Goal: Book appointment/travel/reservation

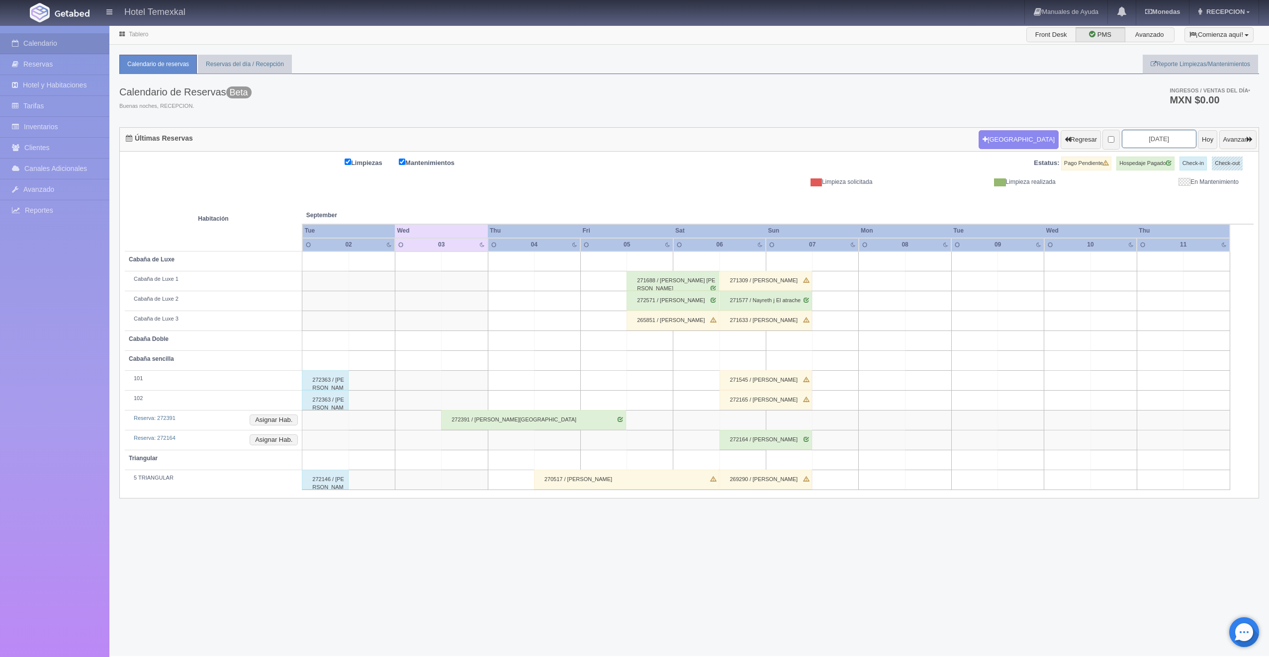
click at [1147, 142] on input "[DATE]" at bounding box center [1159, 139] width 75 height 18
click at [1193, 200] on link "13" at bounding box center [1194, 202] width 13 height 14
type input "[DATE]"
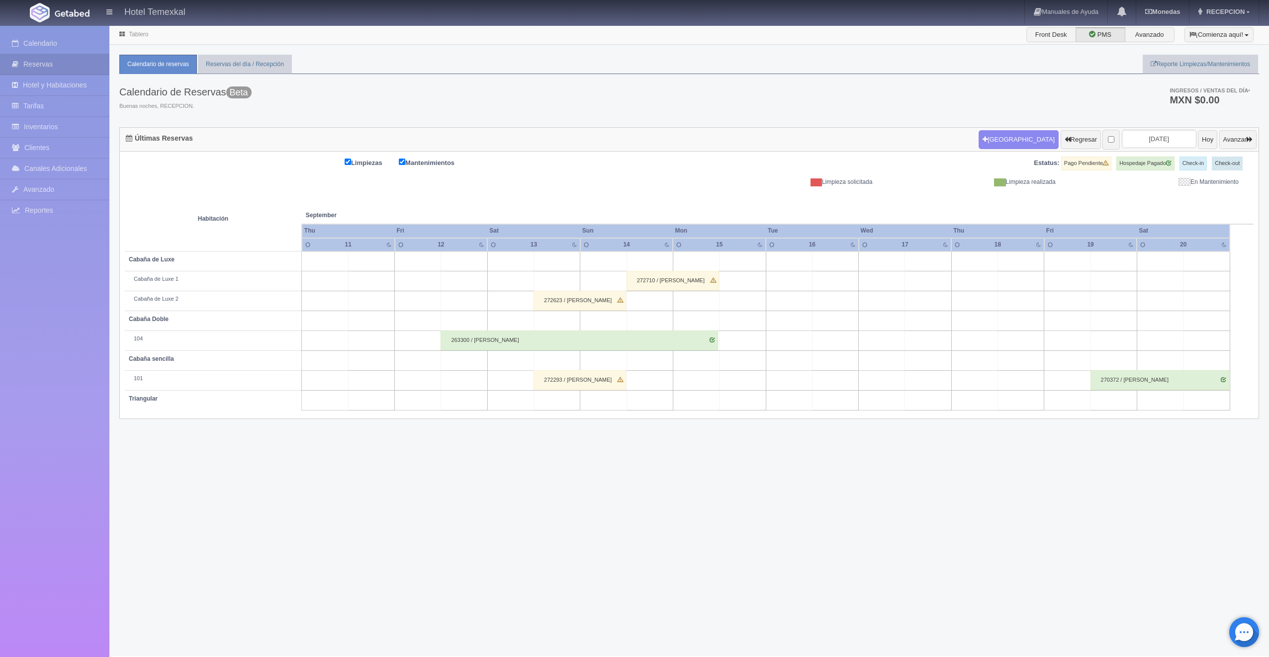
click at [545, 262] on td at bounding box center [557, 262] width 46 height 20
click at [565, 291] on button "[GEOGRAPHIC_DATA]" at bounding box center [560, 289] width 86 height 16
type input "13-09-2025"
type input "14-09-2025"
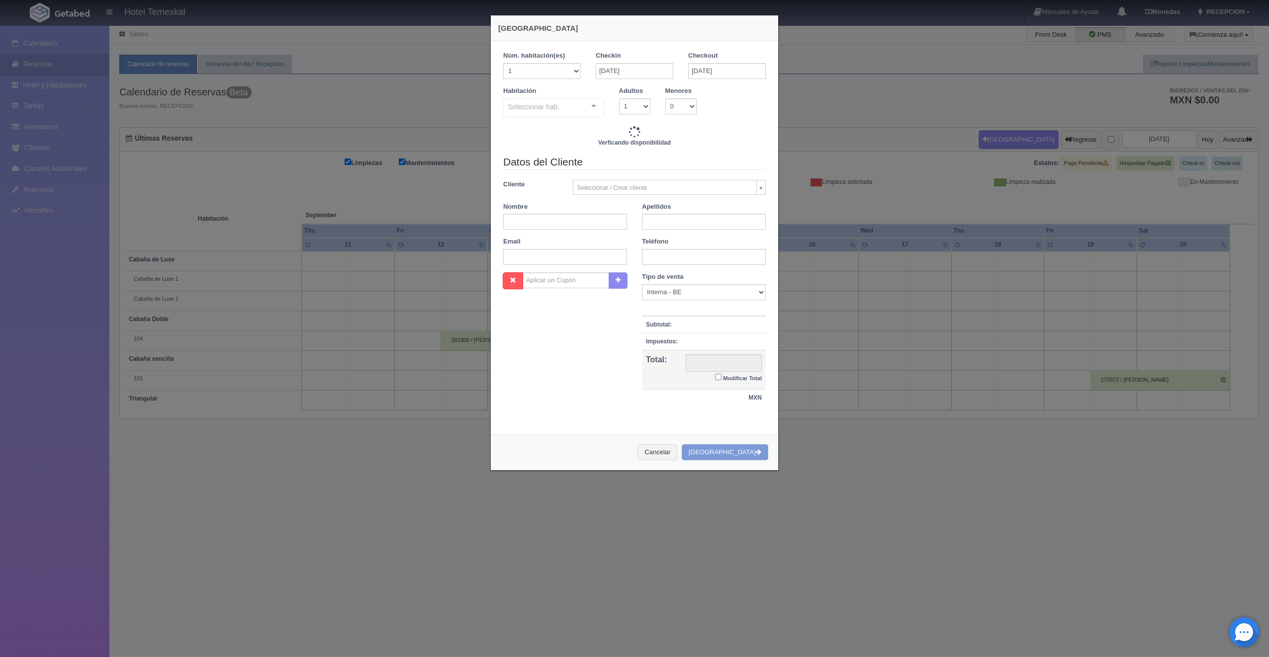
checkbox input "false"
type input "7000.00"
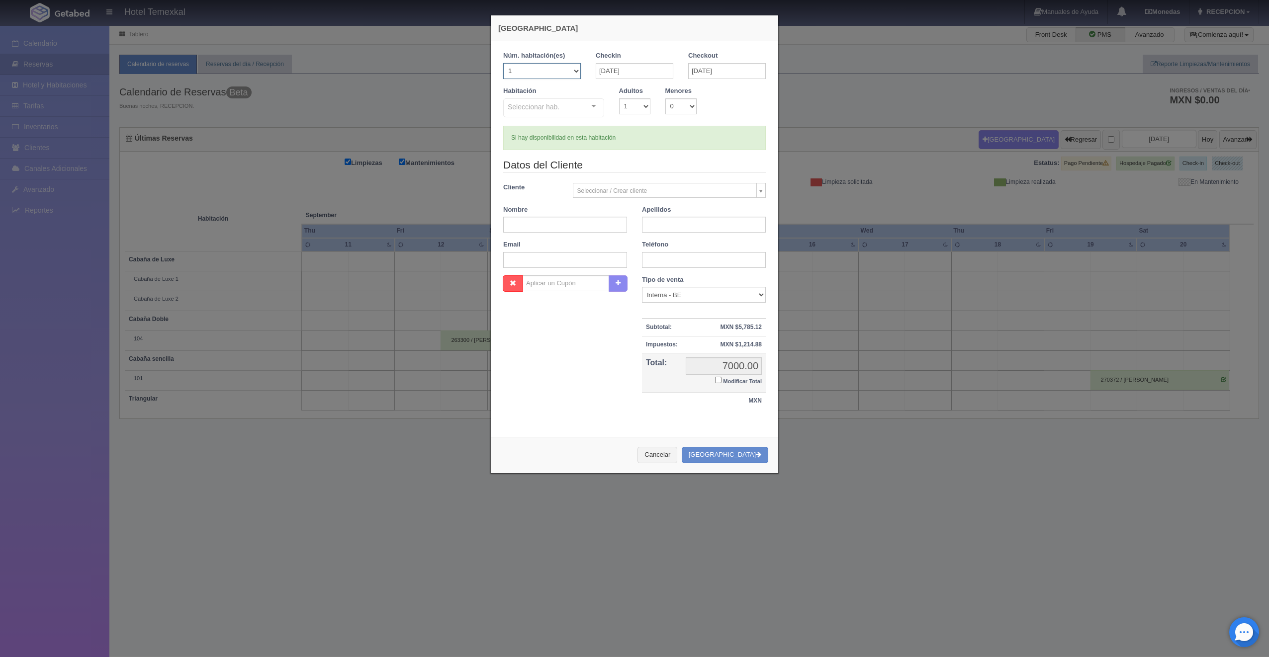
click at [568, 73] on select "1 2 3 4 5 6 7 8 9 10 11 12 13 14 15 16 17 18 19 20" at bounding box center [542, 71] width 78 height 16
checkbox input "false"
click at [568, 73] on select "1 2 3 4 5 6 7 8 9 10 11 12 13 14 15 16 17 18 19 20" at bounding box center [542, 71] width 78 height 16
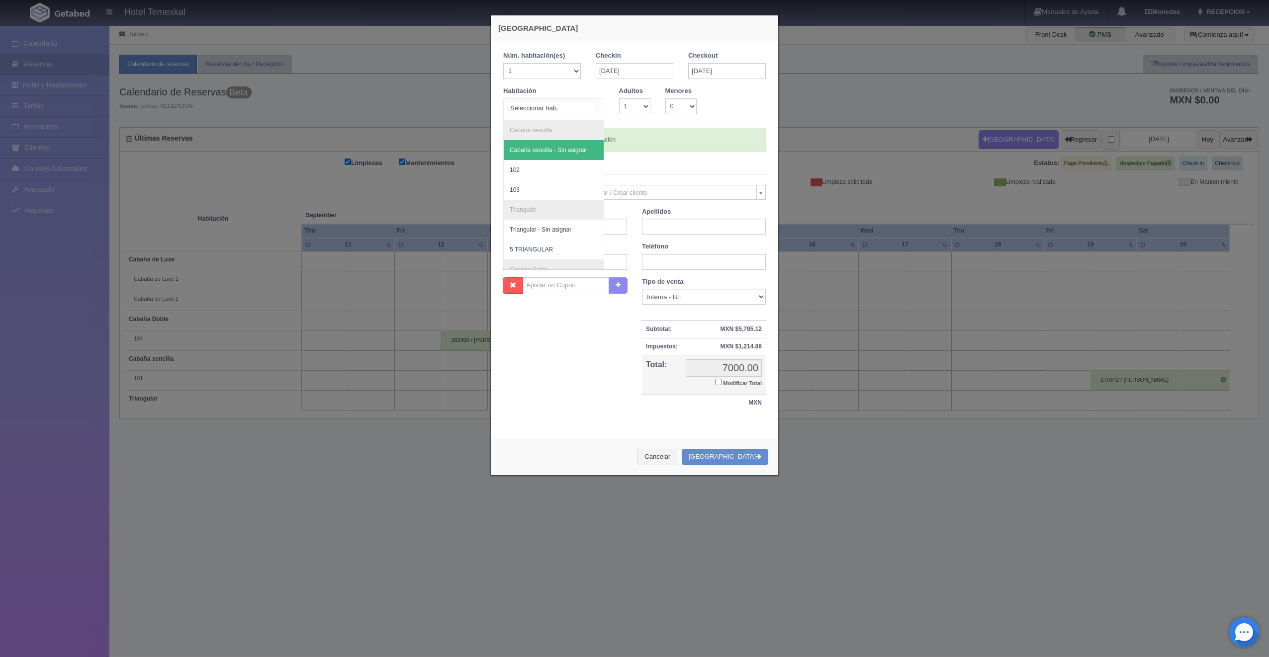
click at [590, 106] on div at bounding box center [594, 106] width 20 height 15
click at [543, 249] on span "5 TRIANGULAR" at bounding box center [531, 249] width 43 height 7
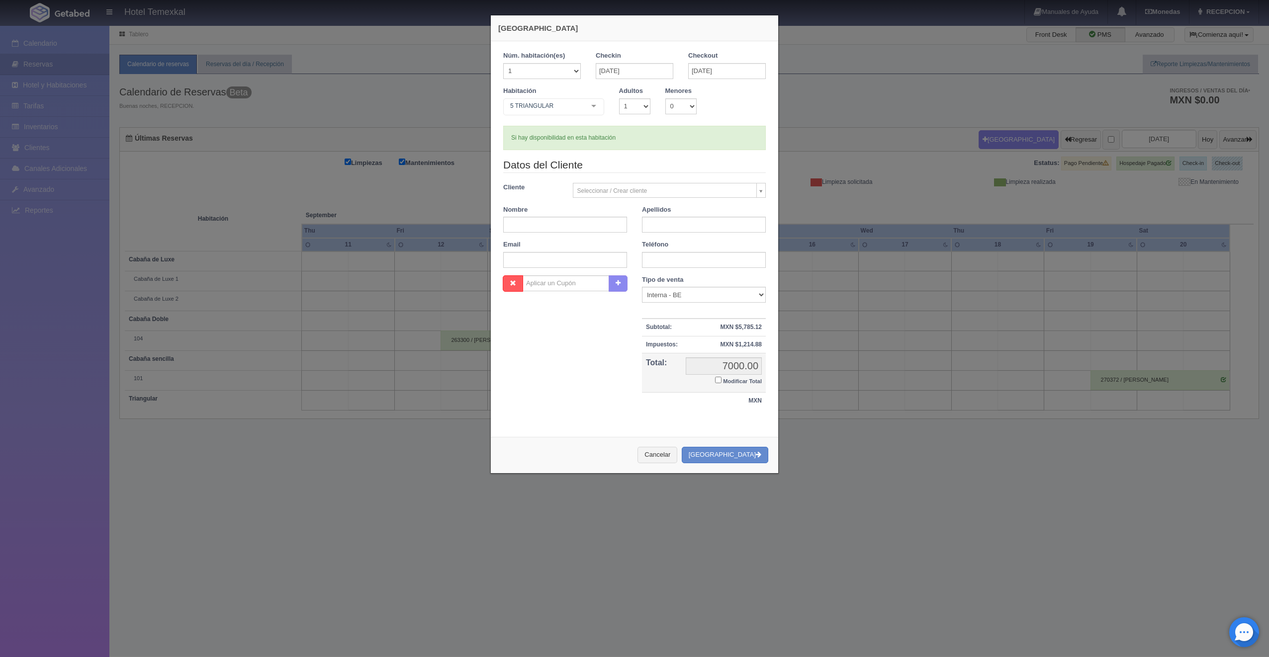
checkbox input "false"
click at [367, 224] on div "Nueva Reserva Núm. habitación(es) 1 2 3 4 5 6 7 8 9 10 11 12 13 14 15 16 17 18 …" at bounding box center [634, 328] width 1269 height 657
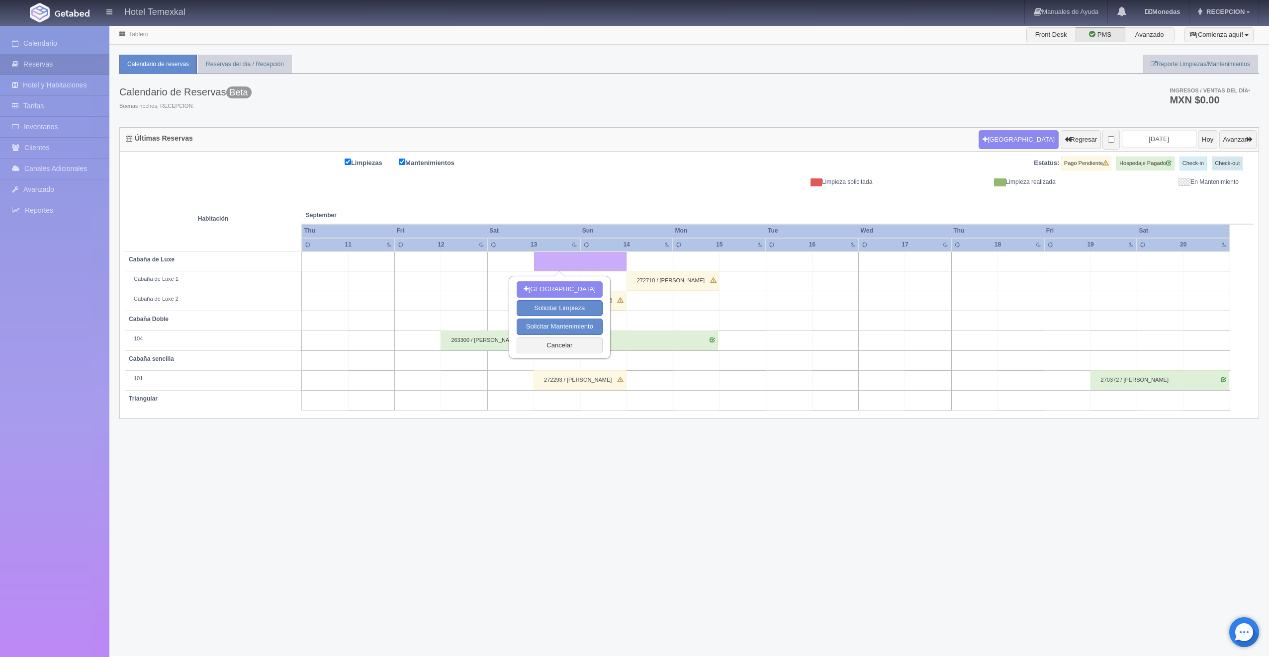
click at [427, 521] on div "Tablero Front Desk PMS Avanzado ¡Comienza aquí! Habitaciones y Reservas Limpiez…" at bounding box center [688, 340] width 1159 height 631
click at [545, 342] on button "Cancelar" at bounding box center [560, 346] width 86 height 16
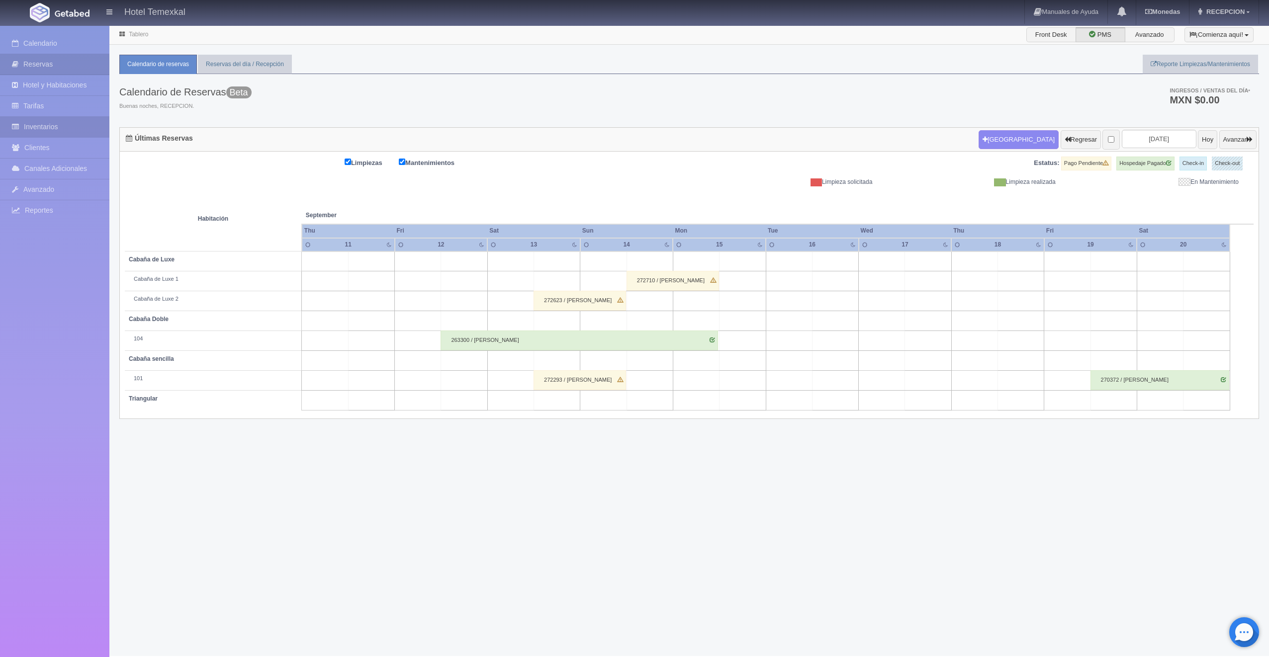
click at [35, 122] on link "Inventarios" at bounding box center [54, 127] width 109 height 20
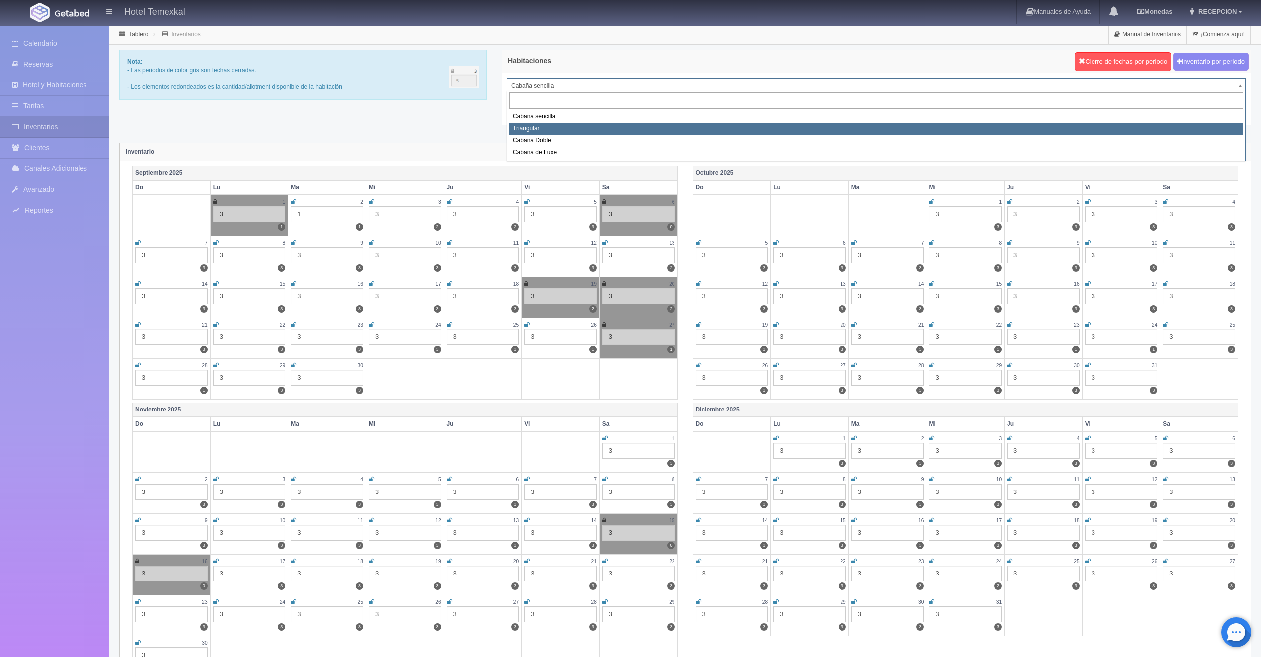
select select "2119"
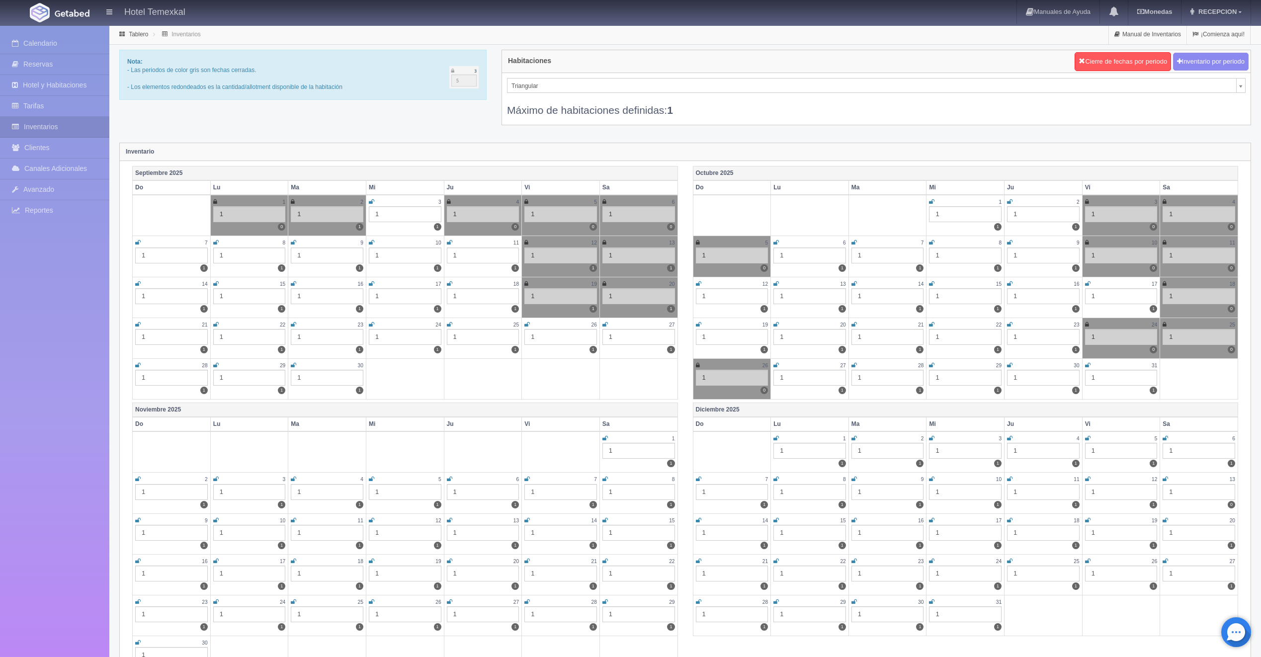
click at [601, 242] on td "13 1 1" at bounding box center [639, 256] width 78 height 41
click at [603, 242] on icon at bounding box center [605, 243] width 4 height 6
click at [604, 242] on icon at bounding box center [605, 243] width 4 height 6
click at [31, 46] on link "Calendario" at bounding box center [54, 43] width 109 height 20
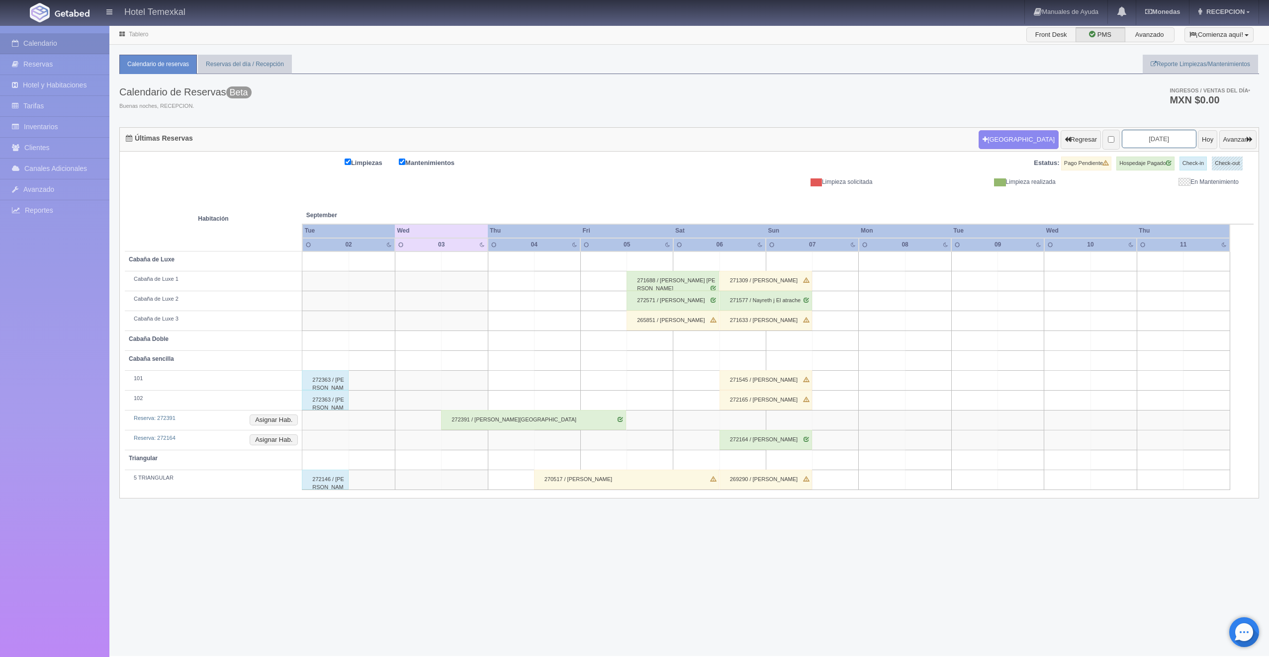
click at [1142, 141] on input "[DATE]" at bounding box center [1159, 139] width 75 height 18
click at [1195, 196] on link "13" at bounding box center [1194, 202] width 13 height 14
type input "[DATE]"
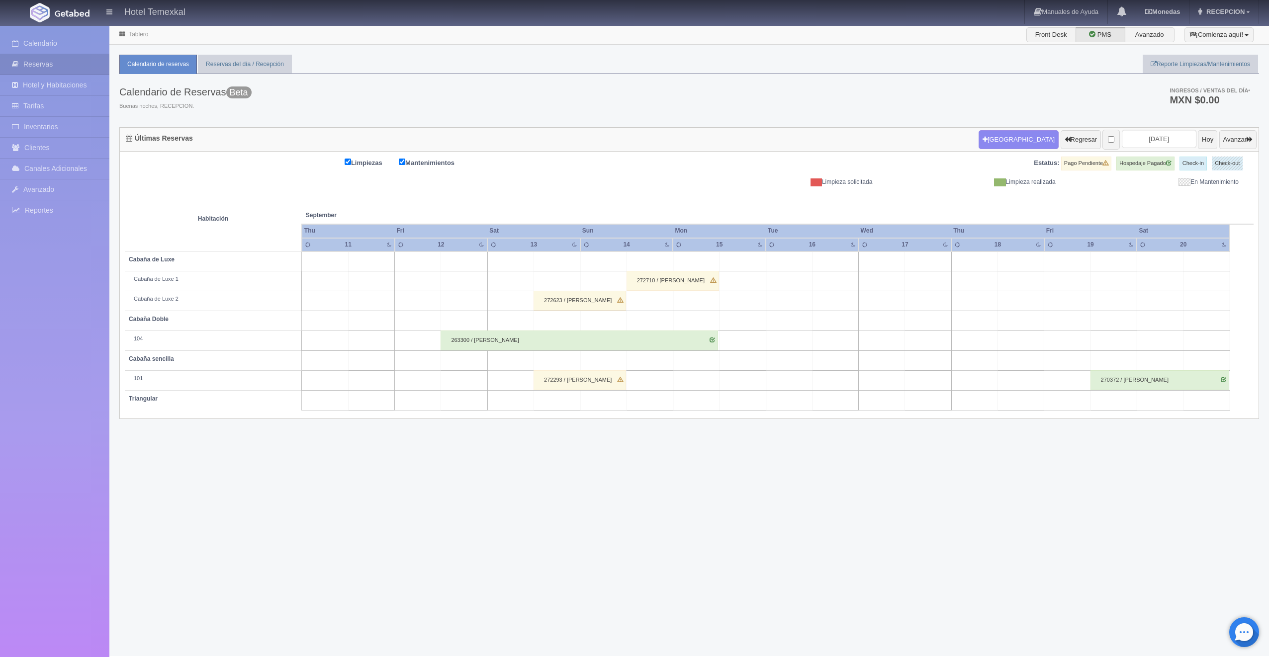
click at [541, 257] on td at bounding box center [557, 262] width 46 height 20
click at [571, 285] on button "[GEOGRAPHIC_DATA]" at bounding box center [560, 289] width 86 height 16
type input "13-09-2025"
type input "14-09-2025"
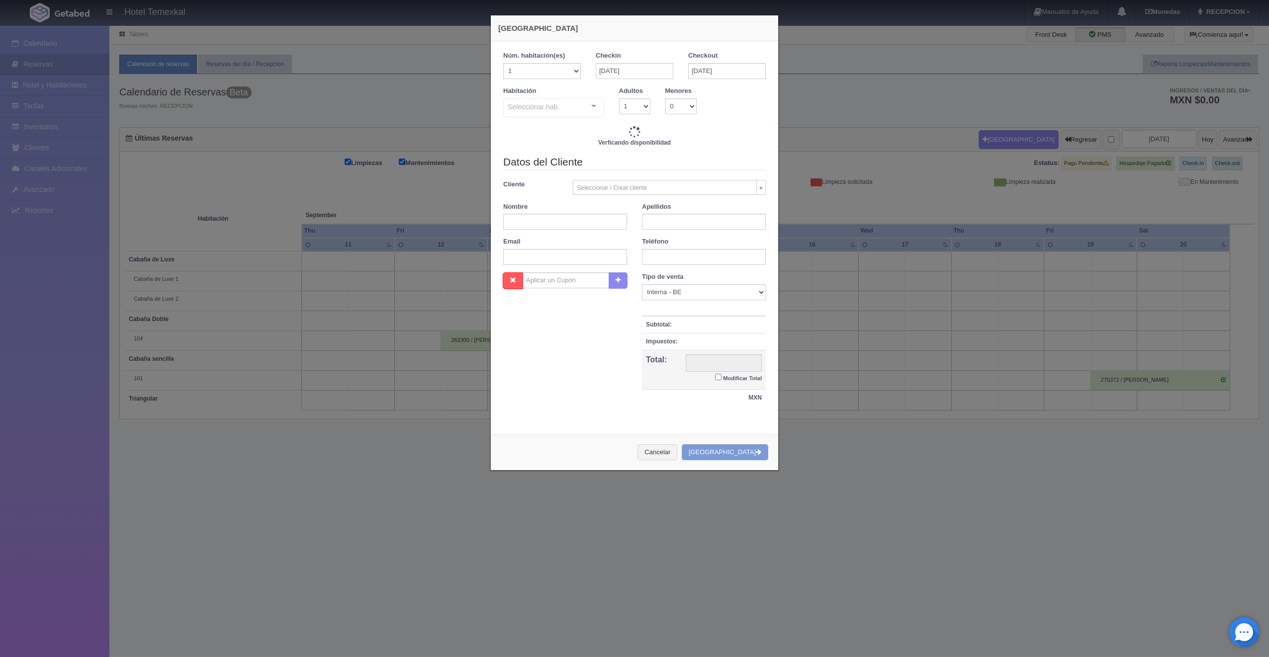
checkbox input "false"
type input "7000.00"
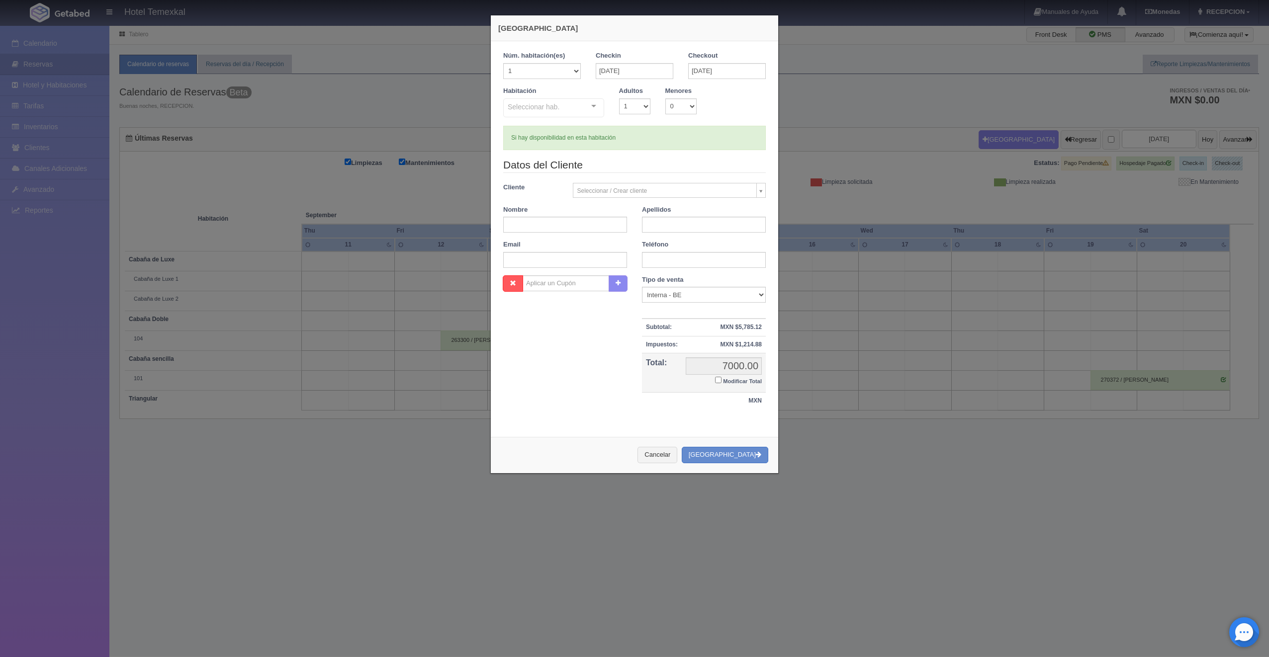
click at [580, 109] on div "Seleccionar hab. No elements found. Consider changing the search query. List is…" at bounding box center [553, 108] width 101 height 20
checkbox input "false"
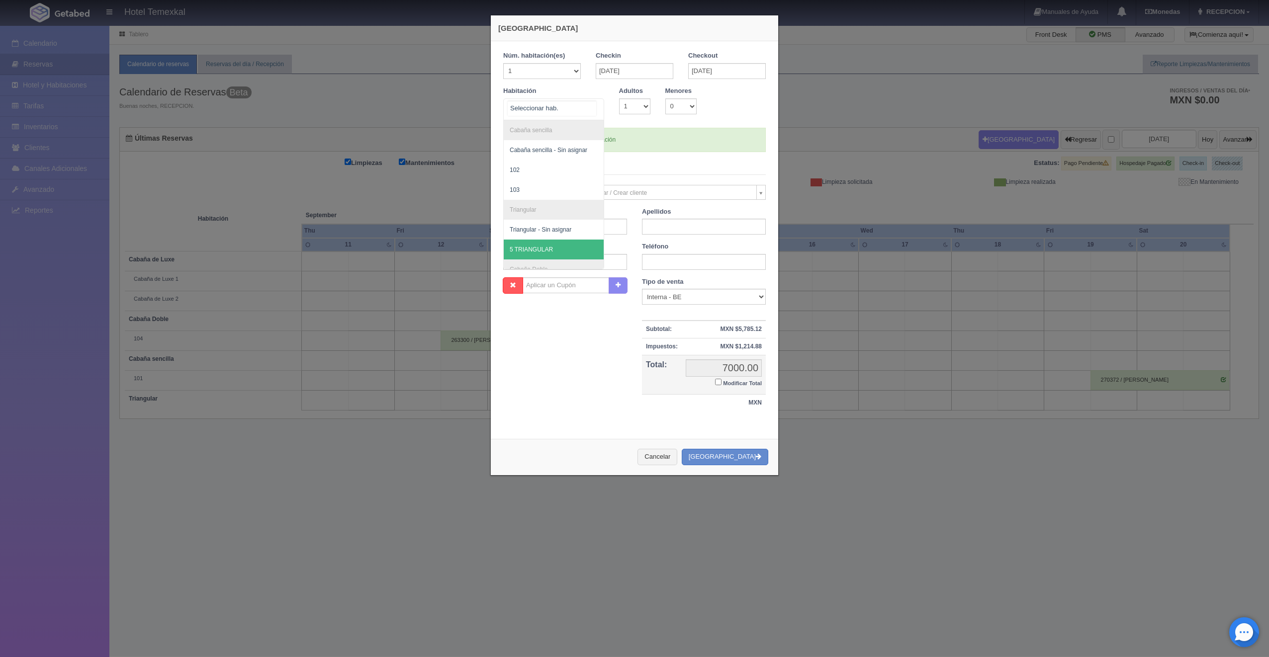
click at [544, 249] on span "5 TRIANGULAR" at bounding box center [531, 249] width 43 height 7
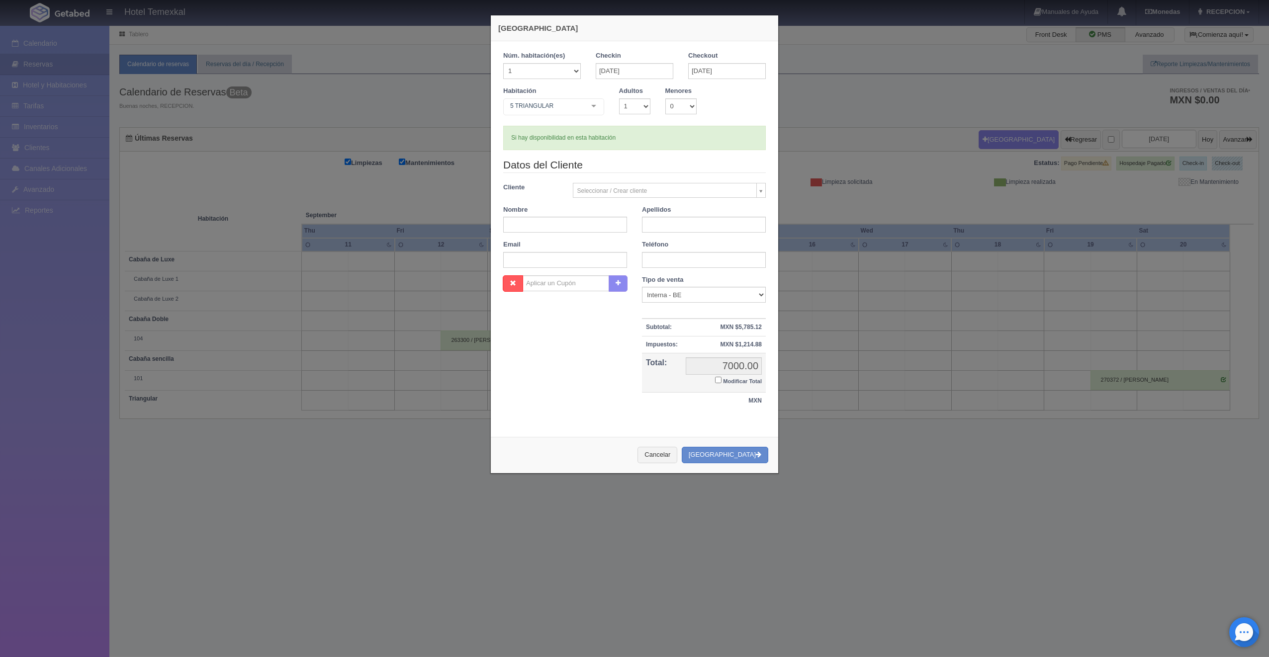
checkbox input "false"
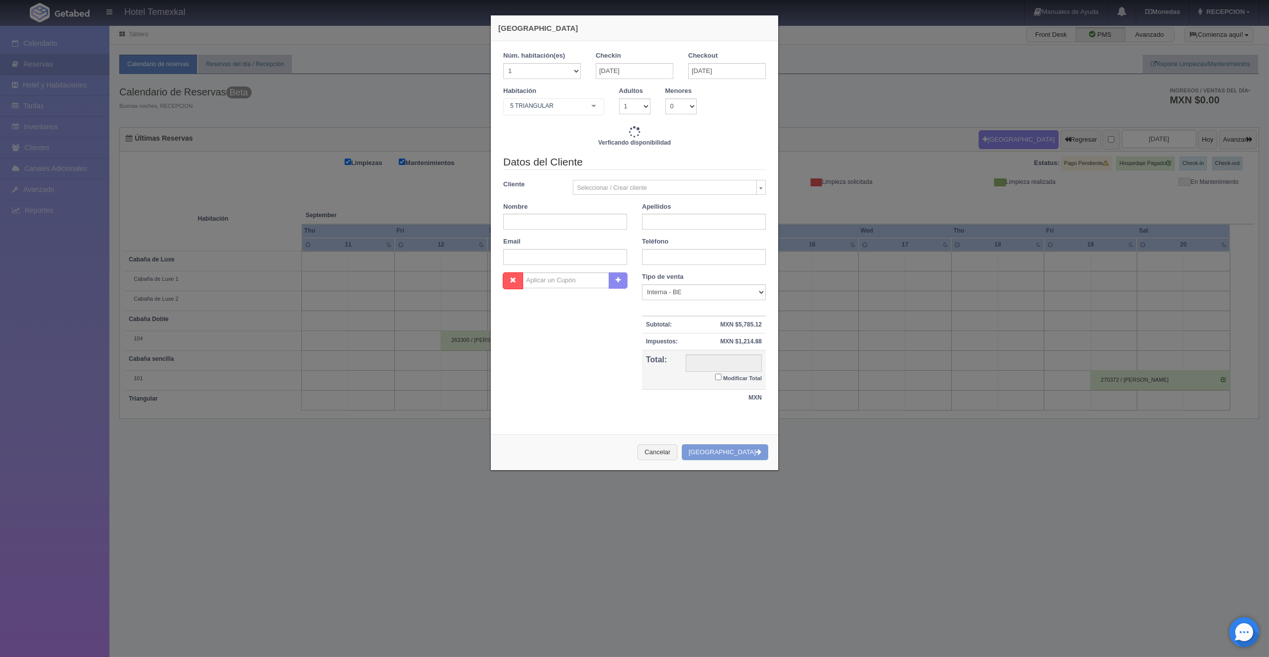
type input "7000.00"
checkbox input "false"
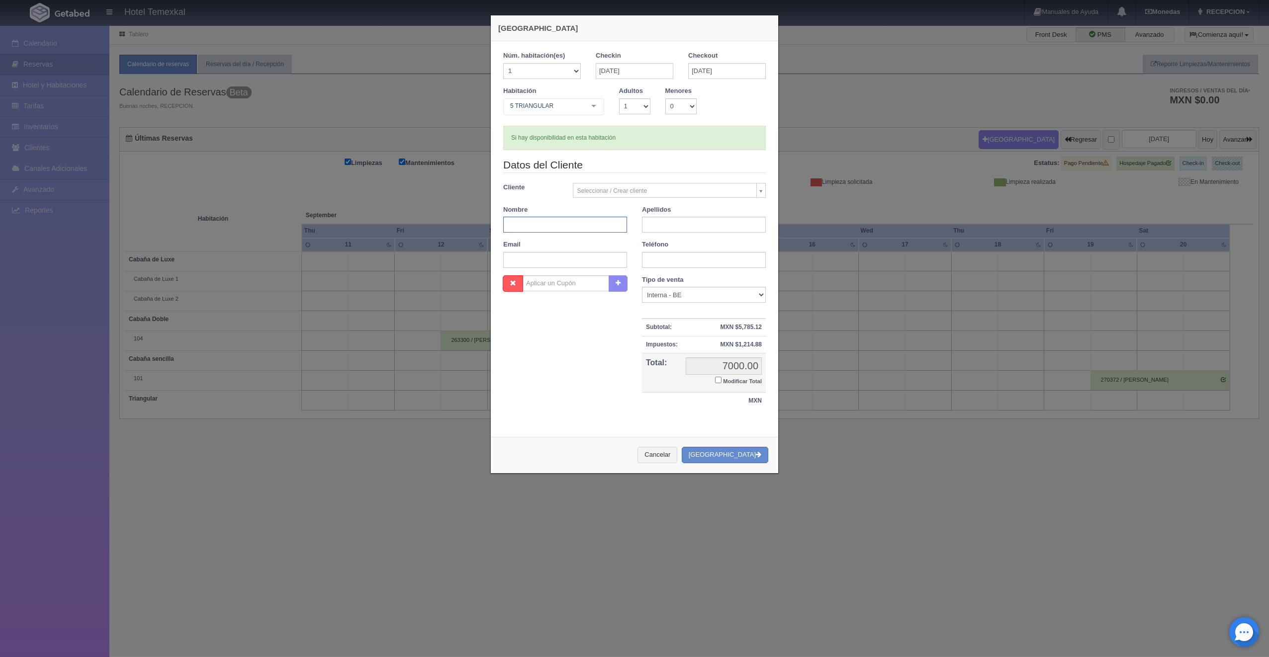
click at [559, 225] on input "text" at bounding box center [565, 225] width 124 height 16
type input "KARINA"
click at [696, 227] on input "text" at bounding box center [704, 225] width 124 height 16
type input "ESCOBAR"
click at [715, 381] on input "Modificar Total" at bounding box center [718, 380] width 6 height 6
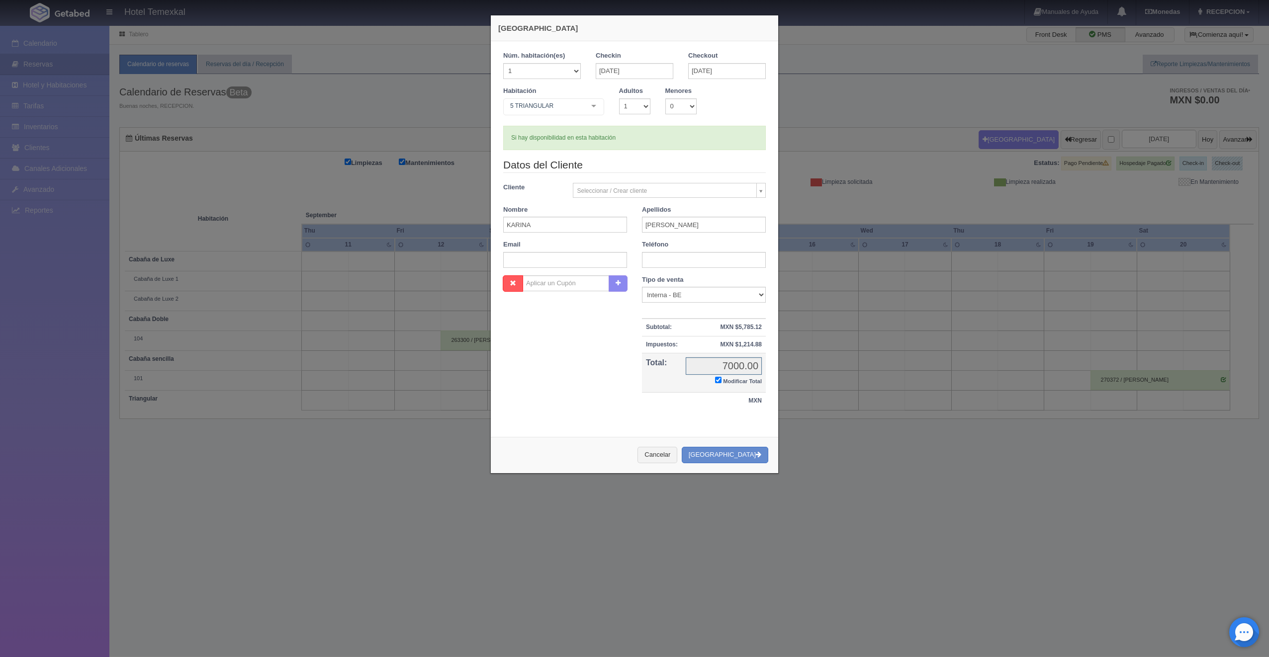
checkbox input "true"
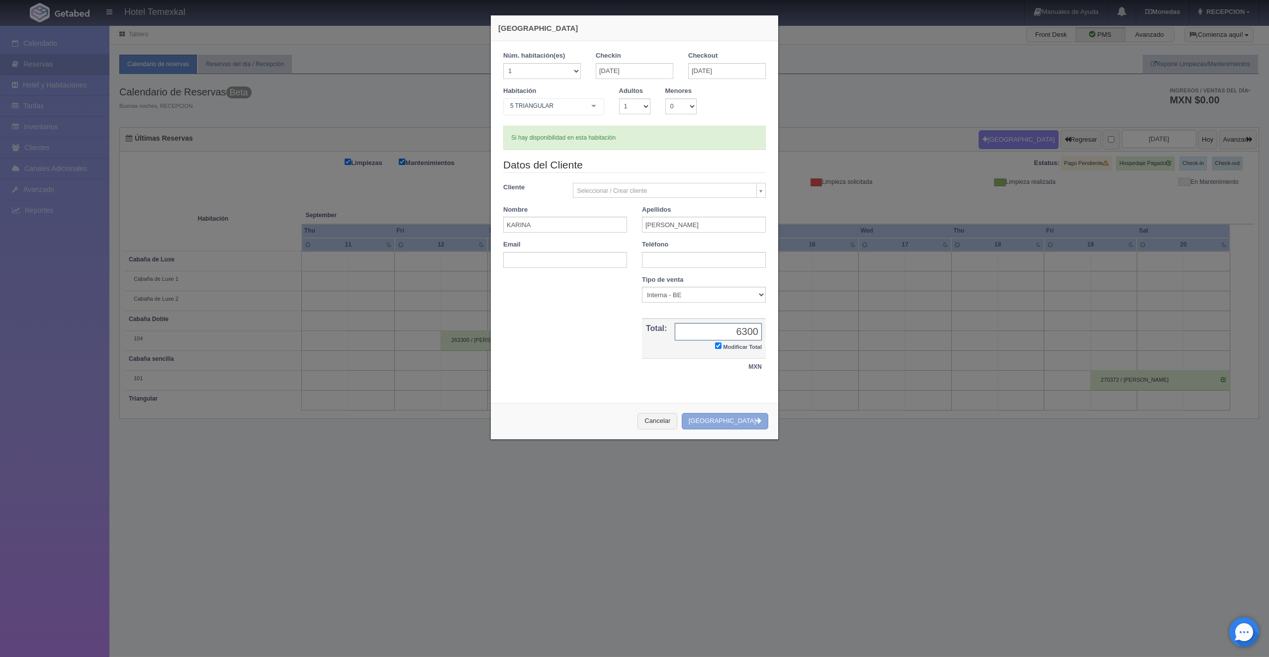
type input "6300"
click at [737, 423] on button "[GEOGRAPHIC_DATA]" at bounding box center [725, 421] width 87 height 16
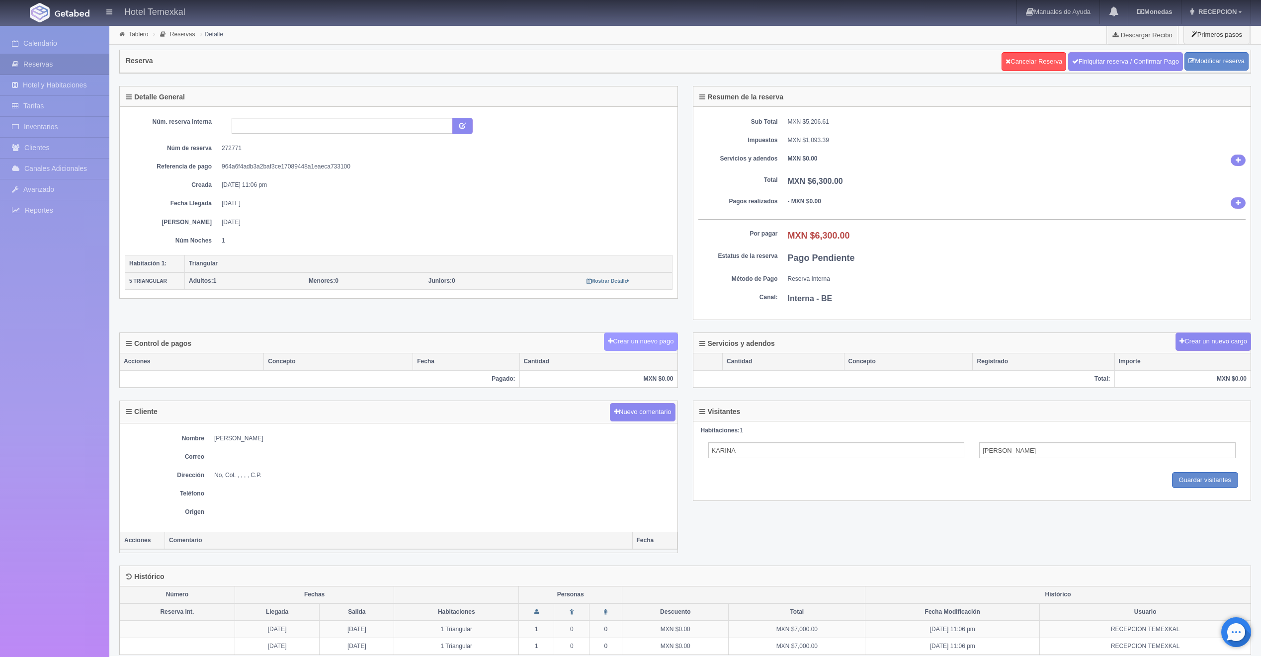
click at [664, 336] on button "Crear un nuevo pago" at bounding box center [641, 342] width 74 height 18
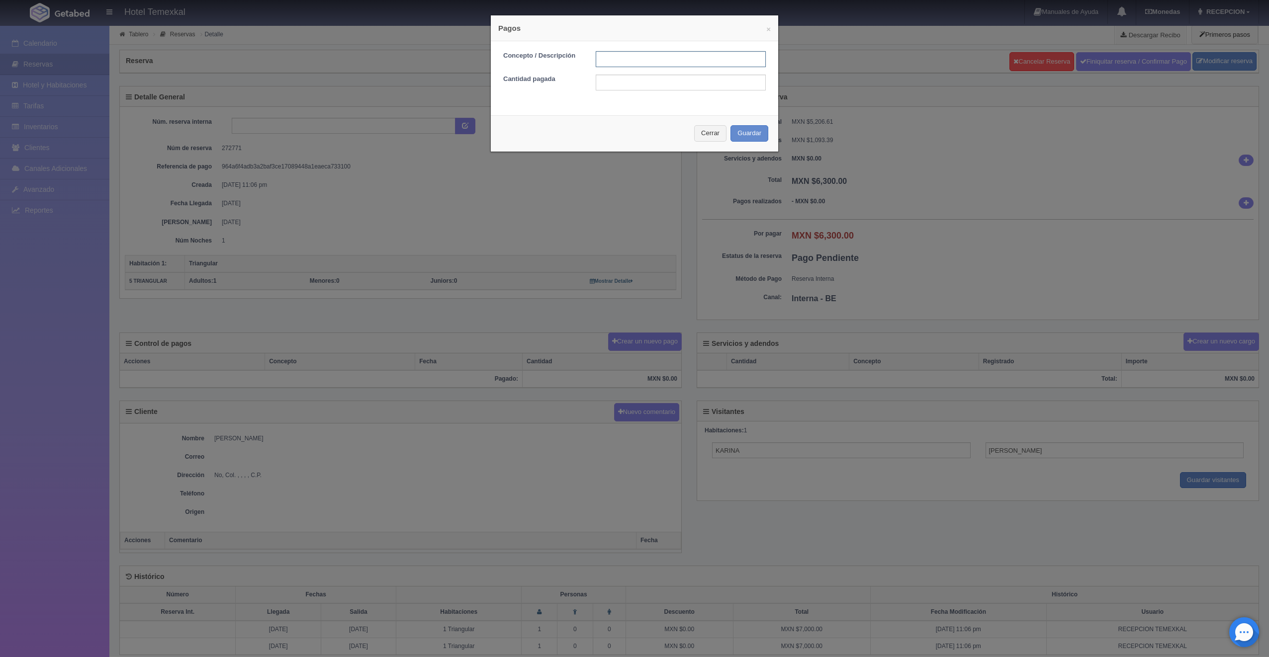
click at [619, 63] on input "text" at bounding box center [681, 59] width 170 height 16
type input "PRIMER ABONO"
click at [632, 85] on input "text" at bounding box center [681, 83] width 170 height 16
type input "3150"
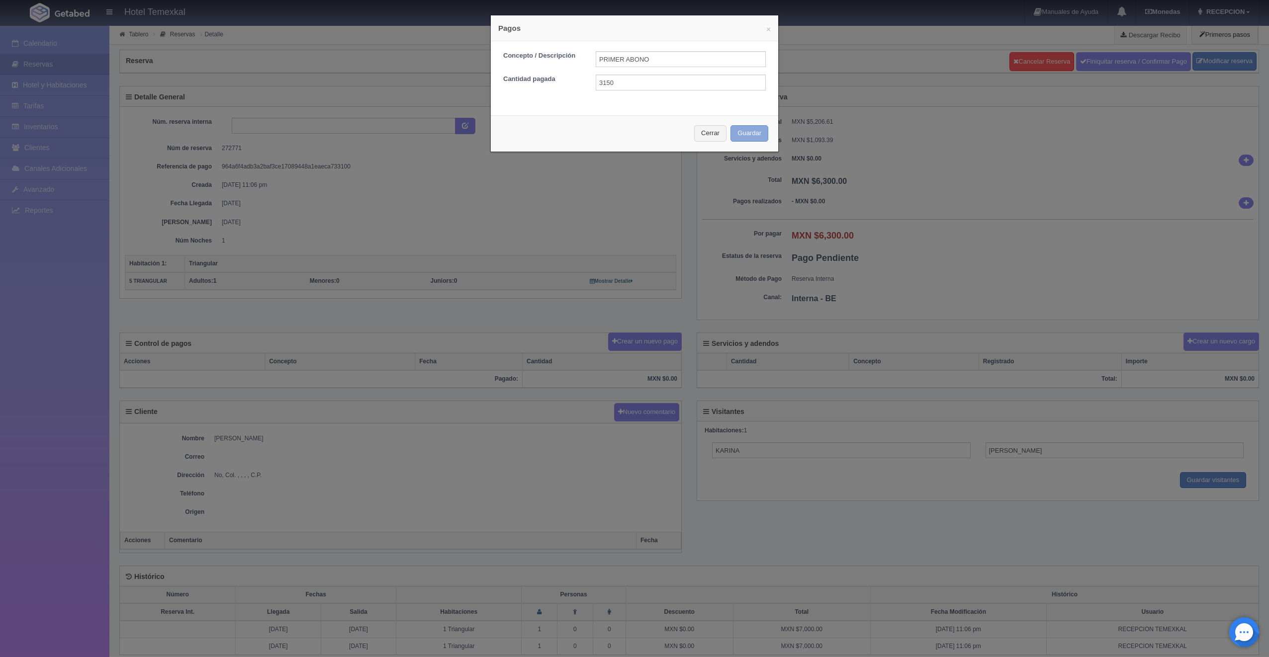
click at [746, 131] on button "Guardar" at bounding box center [749, 133] width 38 height 16
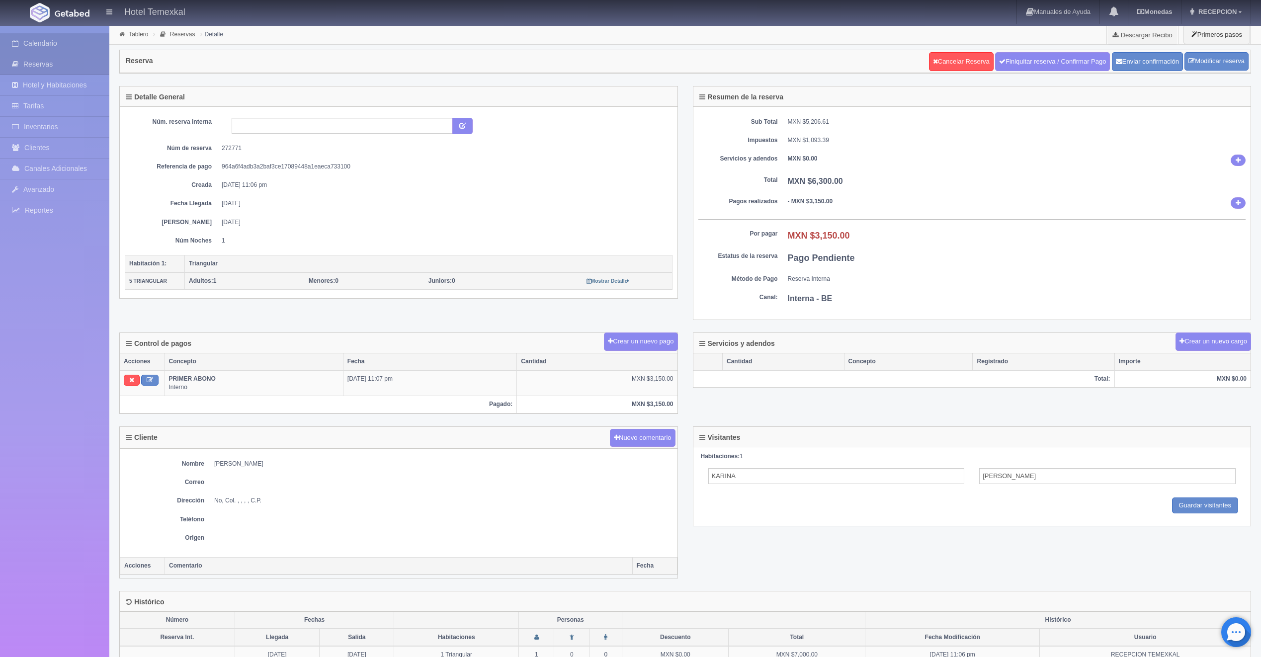
click at [84, 47] on link "Calendario" at bounding box center [54, 43] width 109 height 20
